Goal: Obtain resource: Download file/media

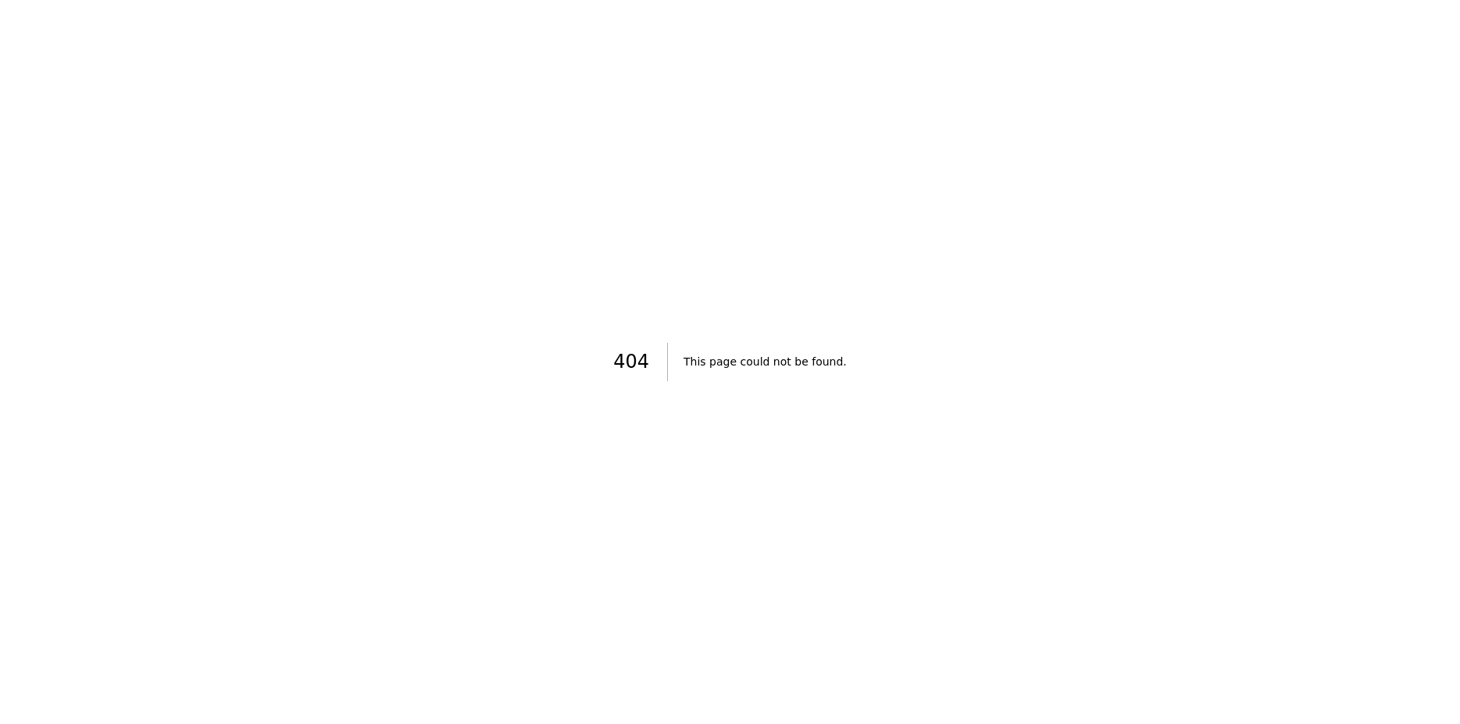
drag, startPoint x: 738, startPoint y: 189, endPoint x: 580, endPoint y: 187, distance: 157.8
click at [737, 189] on div "404 This page could not be found." at bounding box center [730, 362] width 1460 height 724
drag, startPoint x: 388, startPoint y: 222, endPoint x: 854, endPoint y: 140, distance: 473.4
click at [391, 222] on div "404 Esta página no se pudo encontrar." at bounding box center [730, 362] width 1460 height 724
drag, startPoint x: 946, startPoint y: 138, endPoint x: 1136, endPoint y: 173, distance: 192.9
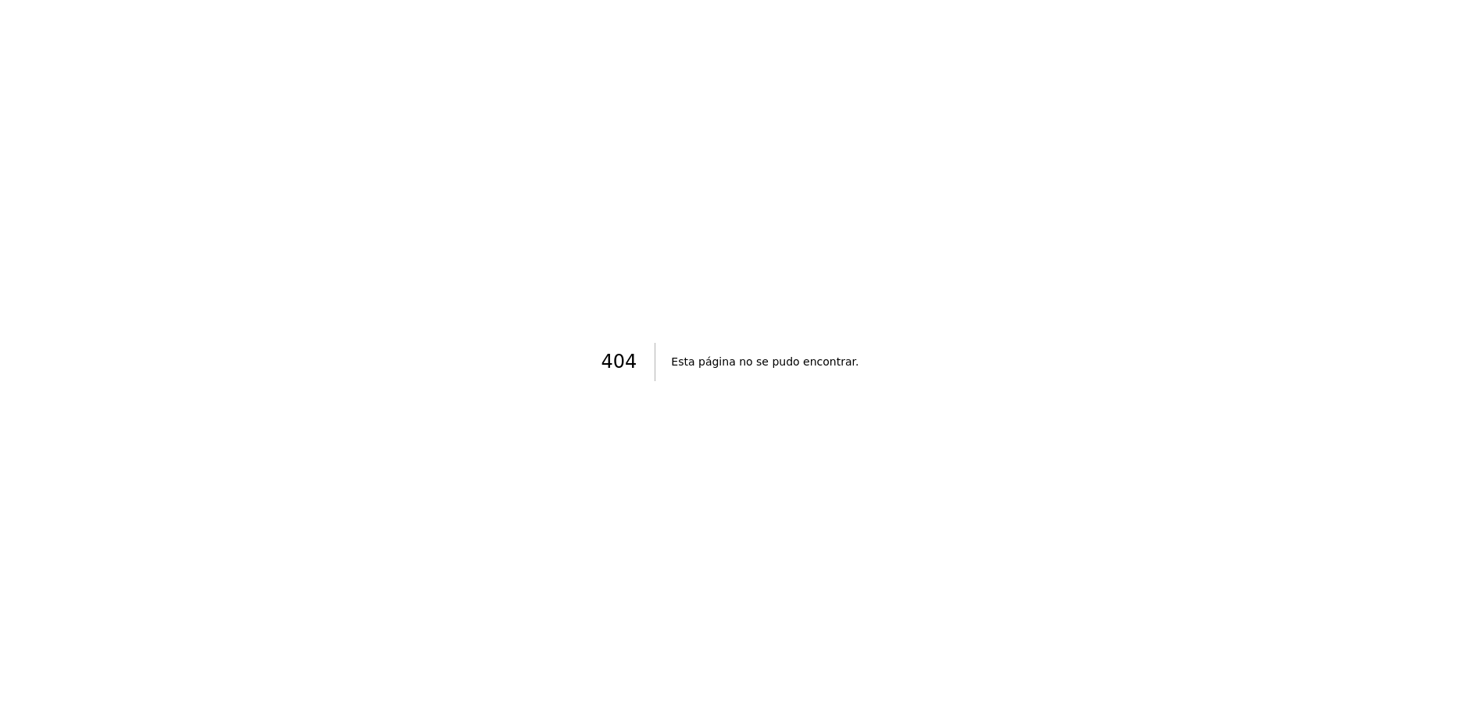
click at [949, 138] on div "404 Esta página no se pudo encontrar." at bounding box center [730, 362] width 1460 height 724
drag, startPoint x: 1137, startPoint y: 172, endPoint x: 964, endPoint y: 172, distance: 173.4
click at [1129, 172] on div "404 Esta página no se pudo encontrar." at bounding box center [730, 362] width 1460 height 724
